Goal: Obtain resource: Download file/media

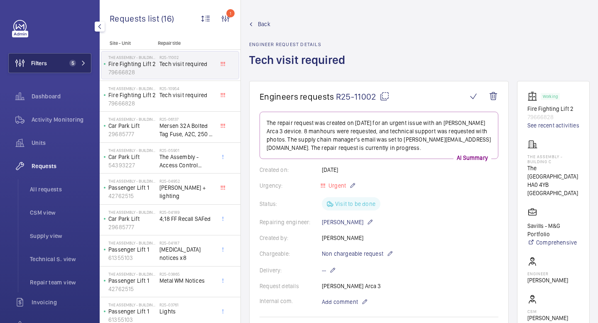
click at [88, 60] on button "Filters 5" at bounding box center [49, 63] width 83 height 20
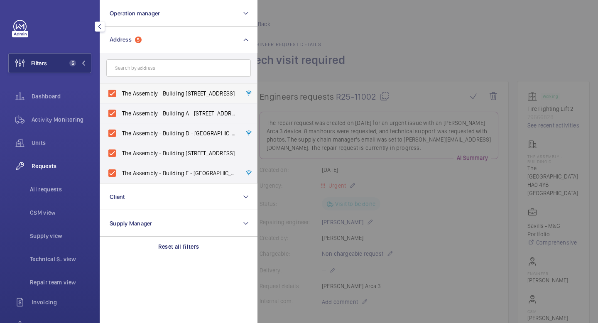
click at [115, 92] on label "The Assembly - Building [STREET_ADDRESS]" at bounding box center [172, 93] width 145 height 20
click at [115, 92] on input "The Assembly - Building [STREET_ADDRESS]" at bounding box center [112, 93] width 17 height 17
checkbox input "false"
click at [184, 245] on p "Reset all filters" at bounding box center [178, 247] width 41 height 8
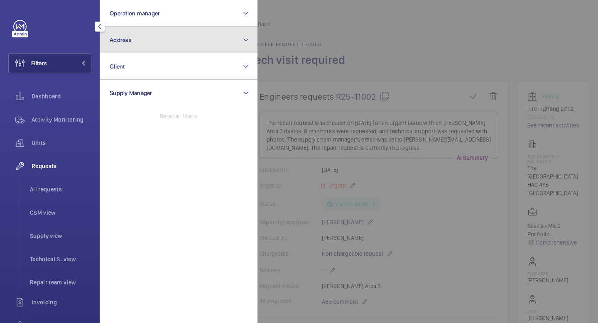
click at [162, 43] on button "Address" at bounding box center [179, 40] width 158 height 27
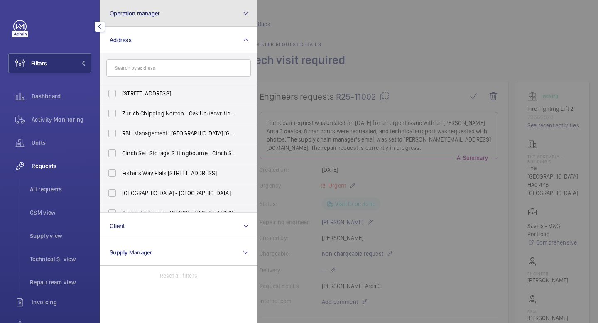
click at [161, 7] on button "Operation manager" at bounding box center [179, 13] width 158 height 27
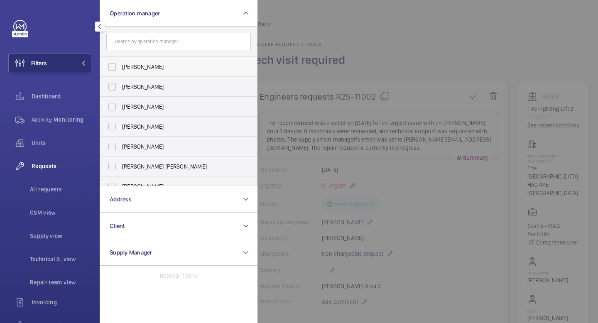
click at [146, 65] on span "[PERSON_NAME]" at bounding box center [179, 67] width 114 height 8
click at [120, 65] on input "[PERSON_NAME]" at bounding box center [112, 67] width 17 height 17
checkbox input "true"
click at [85, 64] on mat-icon at bounding box center [83, 63] width 5 height 5
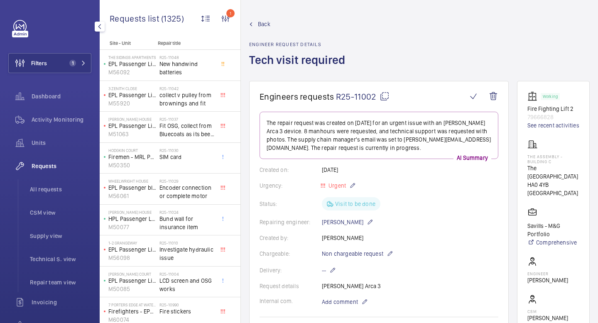
click at [101, 28] on mat-icon "button" at bounding box center [100, 26] width 10 height 7
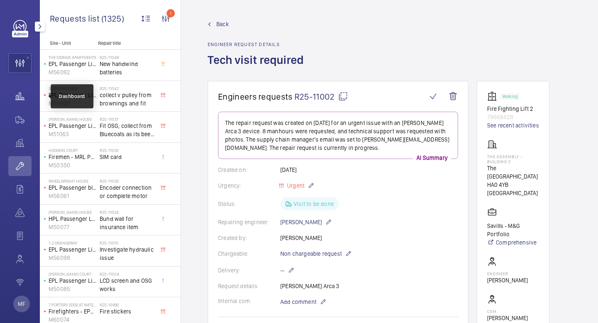
click at [20, 97] on wm-front-icon-button at bounding box center [19, 96] width 23 height 20
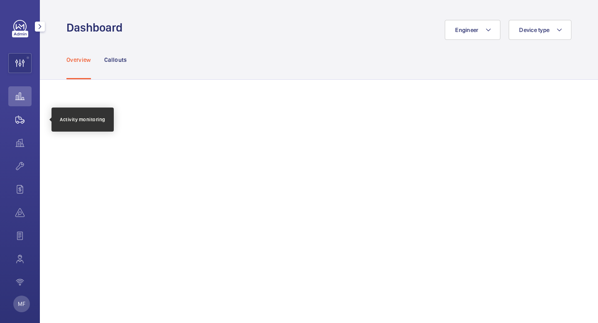
click at [20, 120] on wm-front-icon-button at bounding box center [19, 120] width 23 height 20
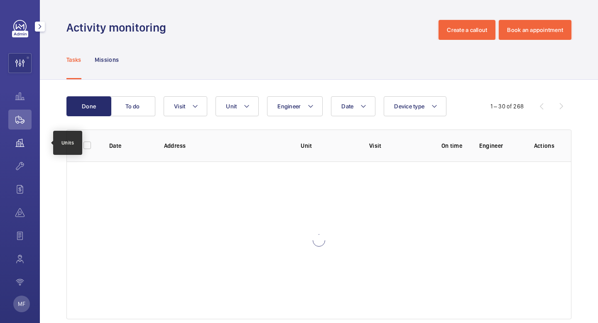
click at [18, 142] on wm-front-icon-button at bounding box center [19, 143] width 23 height 20
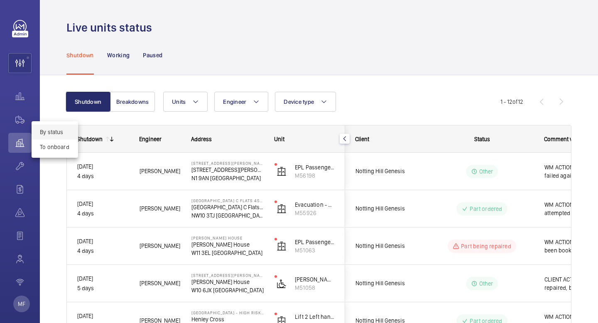
click at [56, 87] on div at bounding box center [299, 161] width 598 height 323
click at [26, 66] on wm-front-icon-button at bounding box center [20, 63] width 22 height 20
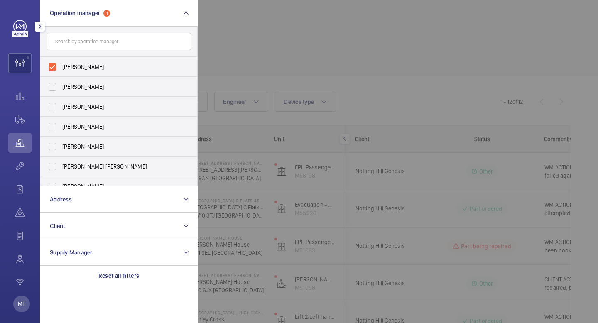
click at [120, 54] on form at bounding box center [118, 42] width 157 height 30
click at [120, 52] on form at bounding box center [118, 42] width 157 height 30
click at [50, 65] on label "[PERSON_NAME]" at bounding box center [112, 67] width 145 height 20
click at [50, 65] on input "[PERSON_NAME]" at bounding box center [52, 67] width 17 height 17
checkbox input "false"
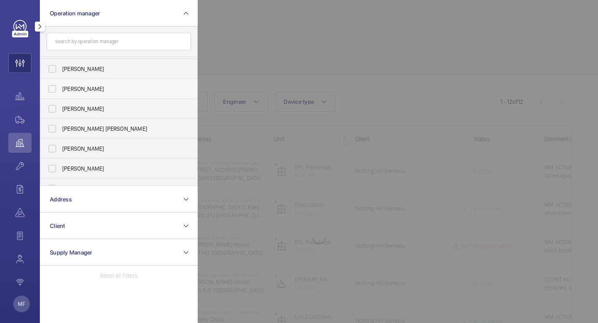
scroll to position [51, 0]
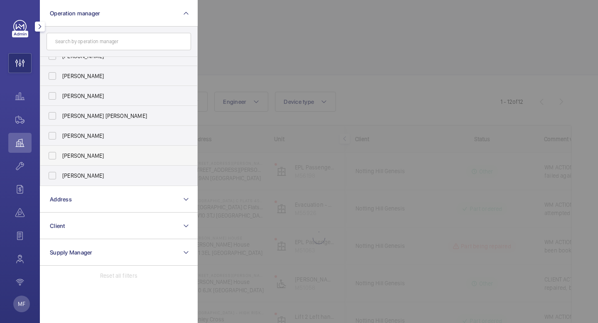
click at [52, 157] on label "[PERSON_NAME]" at bounding box center [112, 156] width 145 height 20
click at [52, 157] on input "[PERSON_NAME]" at bounding box center [52, 155] width 17 height 17
checkbox input "true"
click at [25, 68] on wm-front-icon-button at bounding box center [20, 63] width 22 height 20
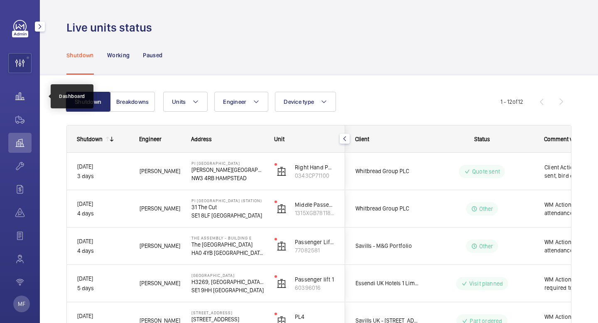
click at [24, 98] on wm-front-icon-button at bounding box center [19, 96] width 23 height 20
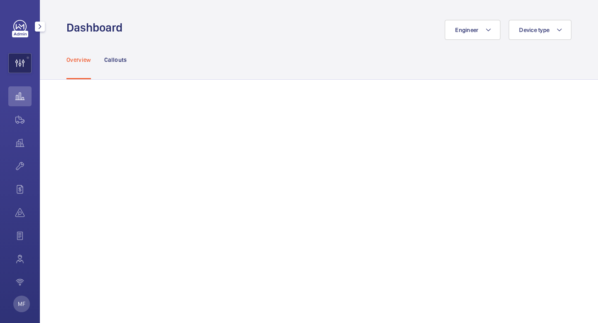
click at [21, 67] on wm-front-icon-button at bounding box center [20, 63] width 22 height 20
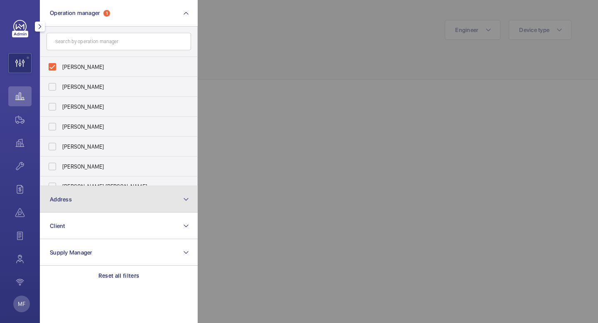
click at [186, 199] on mat-icon at bounding box center [186, 199] width 7 height 10
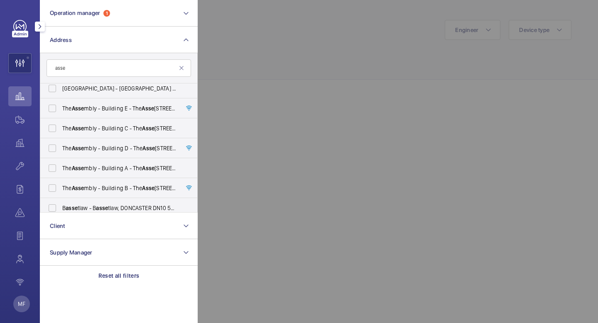
scroll to position [73, 0]
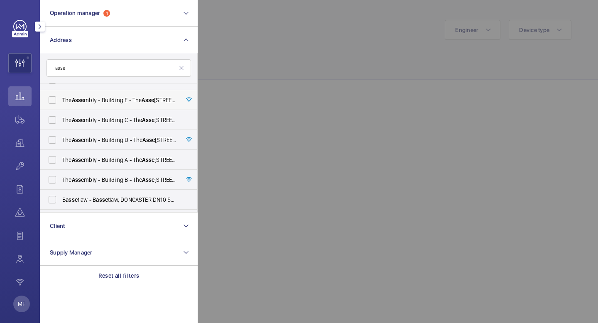
type input "asse"
click at [53, 98] on label "The Asse mbly - Building E - The Asse mbly - [STREET_ADDRESS]" at bounding box center [112, 100] width 145 height 20
click at [53, 98] on input "The Asse mbly - Building E - The Asse mbly - [STREET_ADDRESS]" at bounding box center [52, 100] width 17 height 17
click at [51, 96] on label "The Asse mbly - Building E - The Asse mbly - [STREET_ADDRESS]" at bounding box center [112, 100] width 145 height 20
click at [51, 96] on input "The Asse mbly - Building E - The Asse mbly - [STREET_ADDRESS]" at bounding box center [52, 100] width 17 height 17
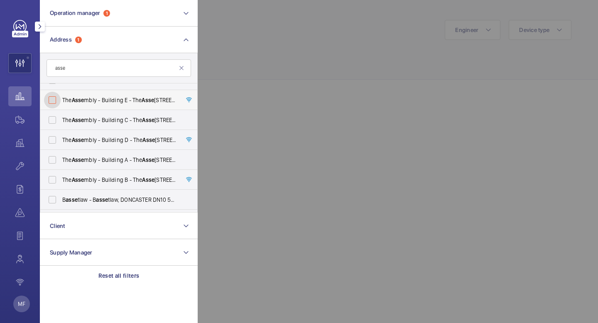
checkbox input "false"
click at [52, 123] on label "The Asse mbly - Building C - The Asse mbly - [STREET_ADDRESS]" at bounding box center [112, 120] width 145 height 20
click at [52, 123] on input "The Asse mbly - Building C - The Asse mbly - [STREET_ADDRESS]" at bounding box center [52, 120] width 17 height 17
checkbox input "true"
click at [54, 97] on label "The Asse mbly - Building E - The Asse mbly - [STREET_ADDRESS]" at bounding box center [112, 100] width 145 height 20
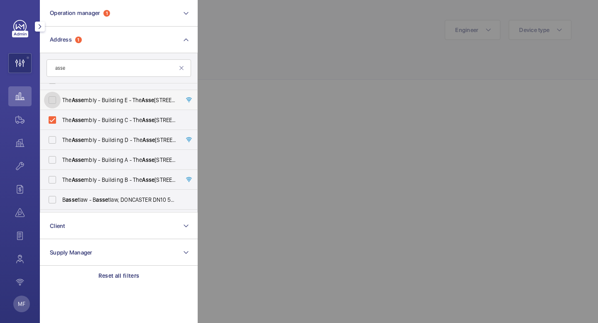
click at [54, 97] on input "The Asse mbly - Building E - The Asse mbly - [STREET_ADDRESS]" at bounding box center [52, 100] width 17 height 17
checkbox input "true"
click at [24, 64] on wm-front-icon-button at bounding box center [20, 63] width 22 height 20
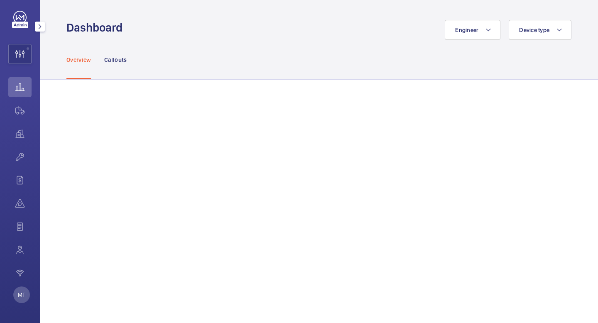
scroll to position [7, 0]
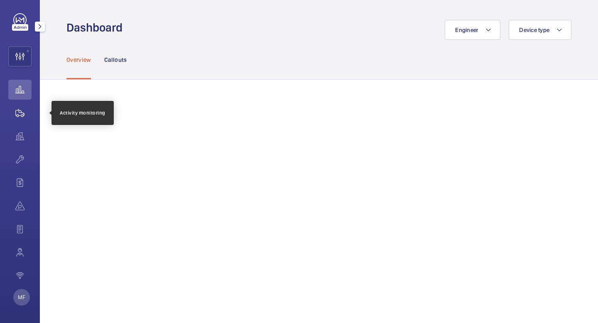
click at [20, 115] on wm-front-icon-button at bounding box center [19, 113] width 23 height 20
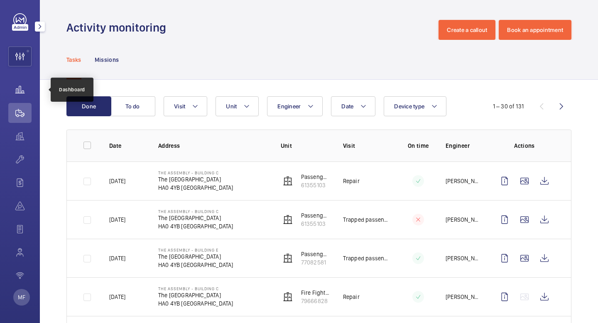
click at [26, 86] on wm-front-icon-button at bounding box center [19, 90] width 23 height 20
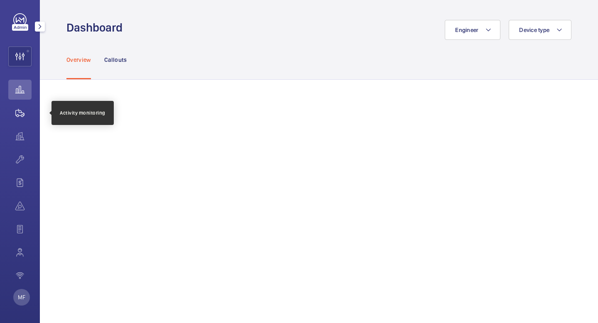
click at [20, 115] on wm-front-icon-button at bounding box center [19, 113] width 23 height 20
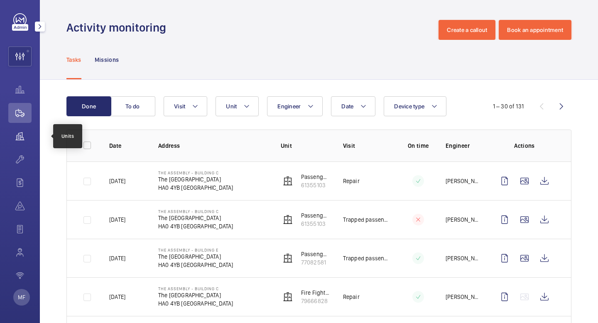
click at [22, 131] on wm-front-icon-button at bounding box center [19, 136] width 23 height 20
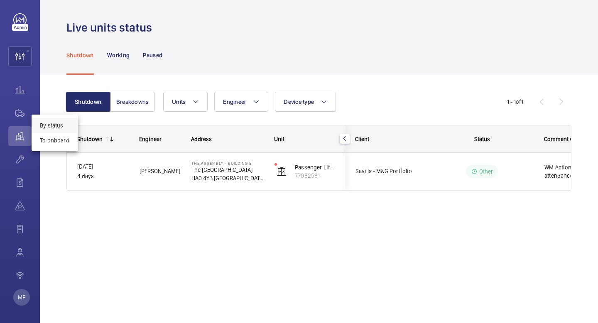
click at [248, 173] on div at bounding box center [299, 161] width 598 height 323
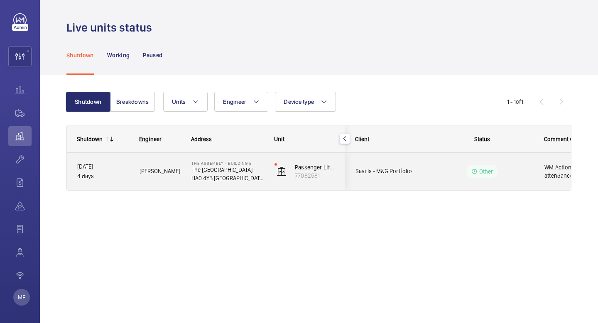
click at [233, 170] on p "The [GEOGRAPHIC_DATA]" at bounding box center [227, 170] width 72 height 8
drag, startPoint x: 233, startPoint y: 170, endPoint x: 527, endPoint y: 184, distance: 295.2
click at [233, 170] on p "The [GEOGRAPHIC_DATA]" at bounding box center [227, 170] width 72 height 8
click at [103, 170] on p "[DATE]" at bounding box center [102, 167] width 51 height 10
click at [556, 168] on span "WM Action - Technician attendance required, date TBC" at bounding box center [587, 171] width 86 height 17
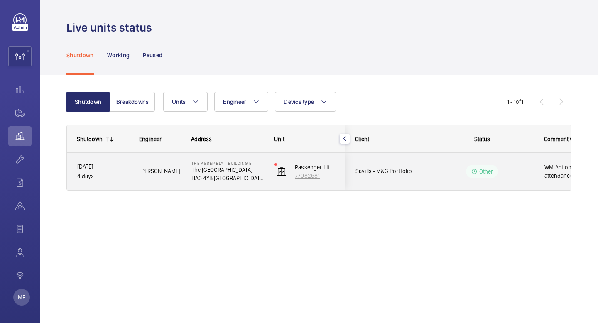
click at [245, 173] on p "The [GEOGRAPHIC_DATA]" at bounding box center [227, 170] width 72 height 8
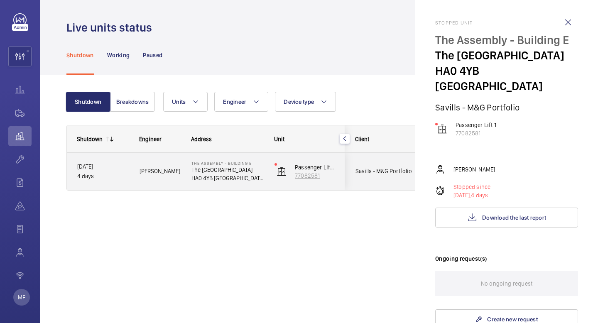
click at [311, 170] on p "Passenger Lift 1" at bounding box center [315, 167] width 40 height 8
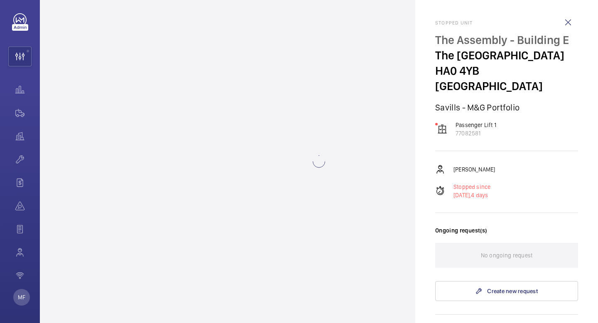
click at [24, 90] on div at bounding box center [299, 161] width 598 height 323
click at [20, 58] on div at bounding box center [299, 161] width 598 height 323
click at [22, 94] on div at bounding box center [299, 161] width 598 height 323
click at [568, 24] on wm-front-icon-button at bounding box center [568, 22] width 20 height 20
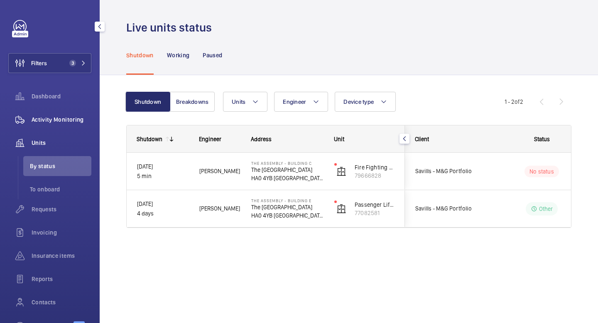
click at [46, 119] on span "Activity Monitoring" at bounding box center [62, 119] width 60 height 8
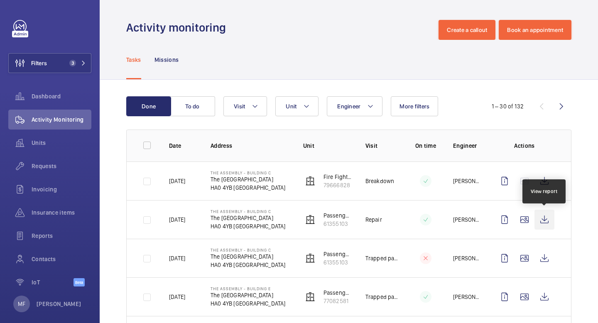
click at [544, 217] on wm-front-icon-button at bounding box center [545, 220] width 20 height 20
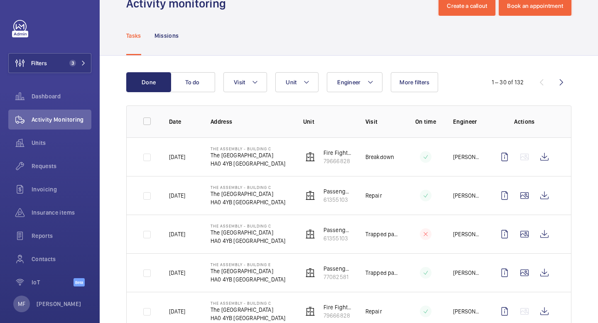
scroll to position [30, 0]
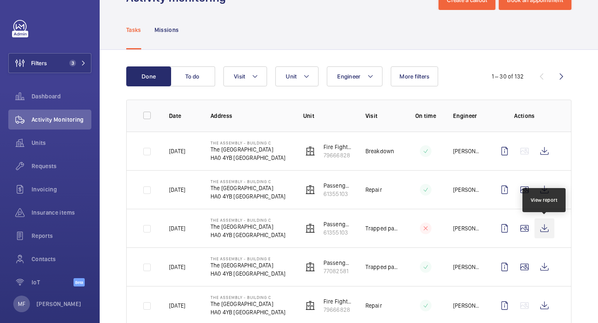
click at [544, 231] on wm-front-icon-button at bounding box center [545, 228] width 20 height 20
click at [58, 166] on span "Requests" at bounding box center [62, 166] width 60 height 8
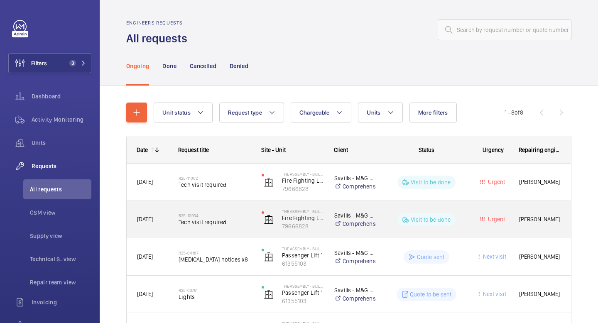
click at [558, 219] on span "[PERSON_NAME]" at bounding box center [540, 220] width 42 height 10
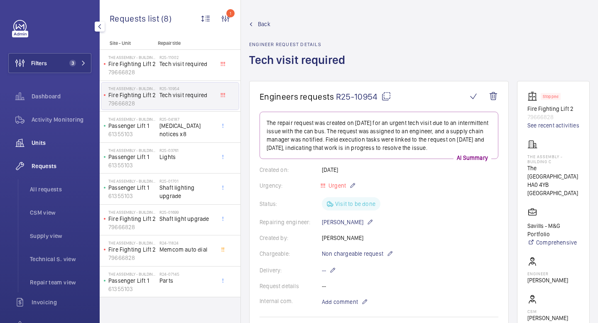
click at [39, 143] on span "Units" at bounding box center [62, 143] width 60 height 8
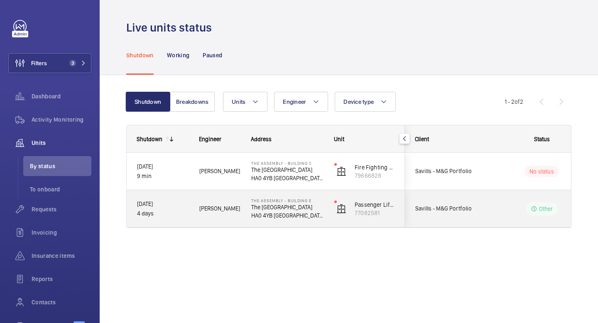
click at [547, 215] on div "Other" at bounding box center [542, 208] width 32 height 13
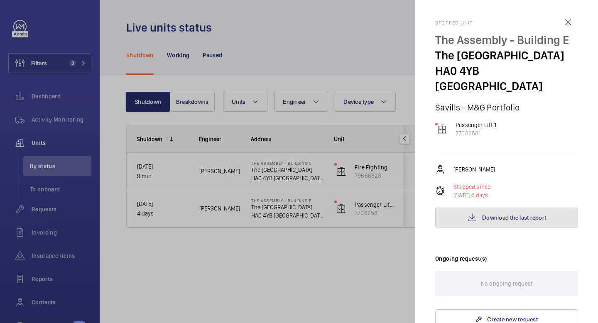
click at [547, 215] on button "Download the last report" at bounding box center [506, 218] width 143 height 20
